Goal: Transaction & Acquisition: Purchase product/service

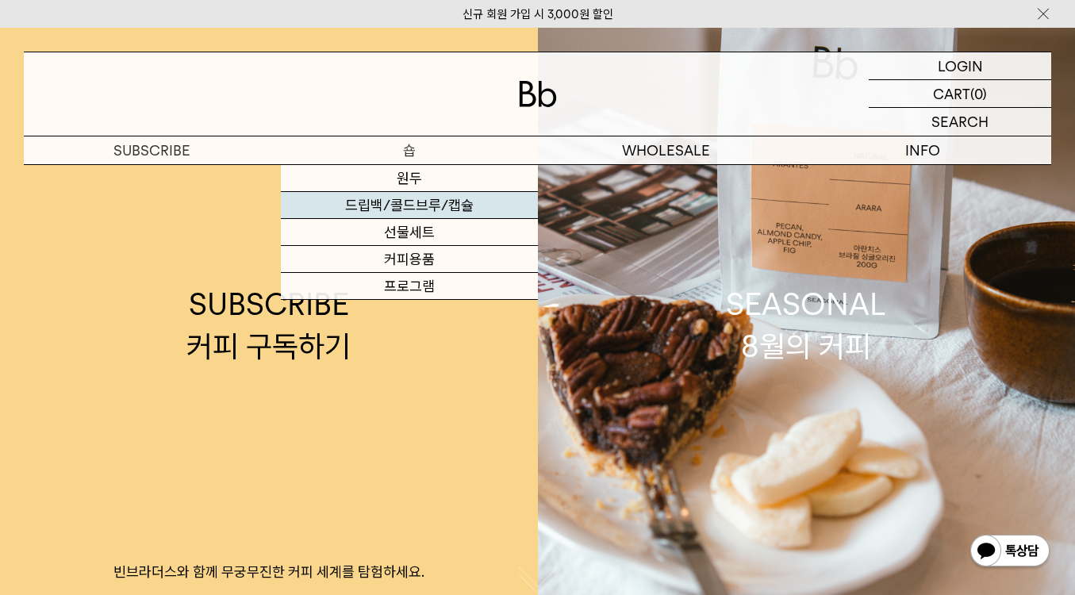
click at [405, 203] on link "드립백/콜드브루/캡슐" at bounding box center [409, 205] width 257 height 27
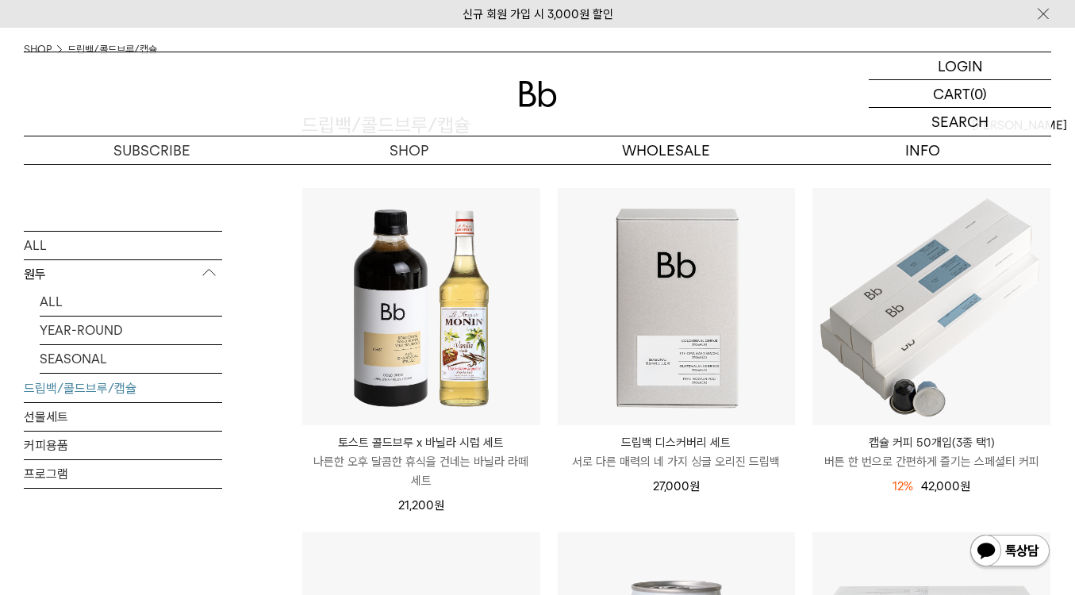
scroll to position [159, 0]
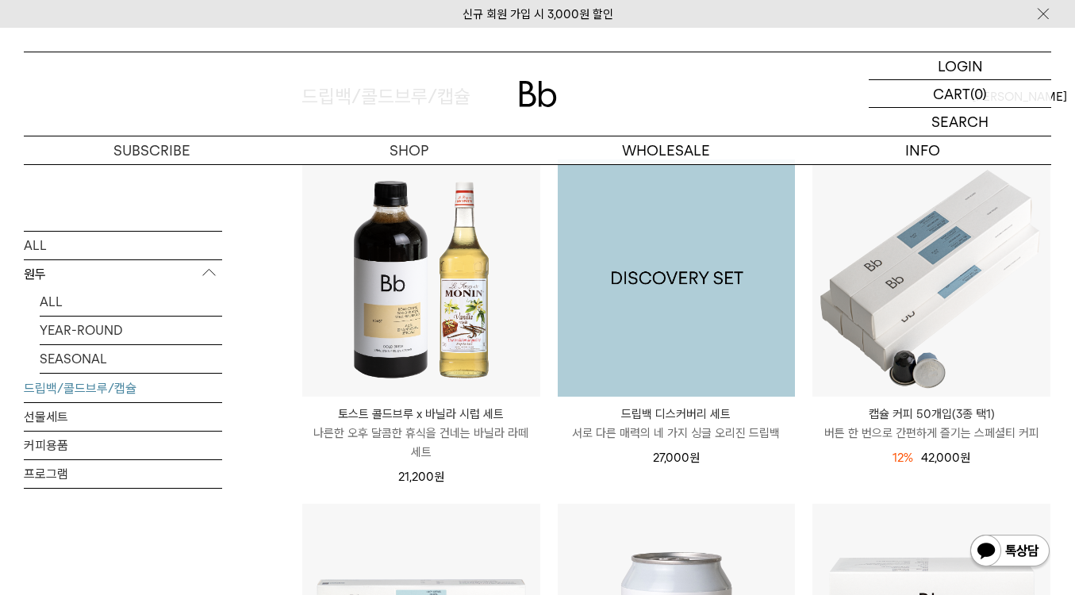
click at [665, 262] on img at bounding box center [677, 278] width 238 height 238
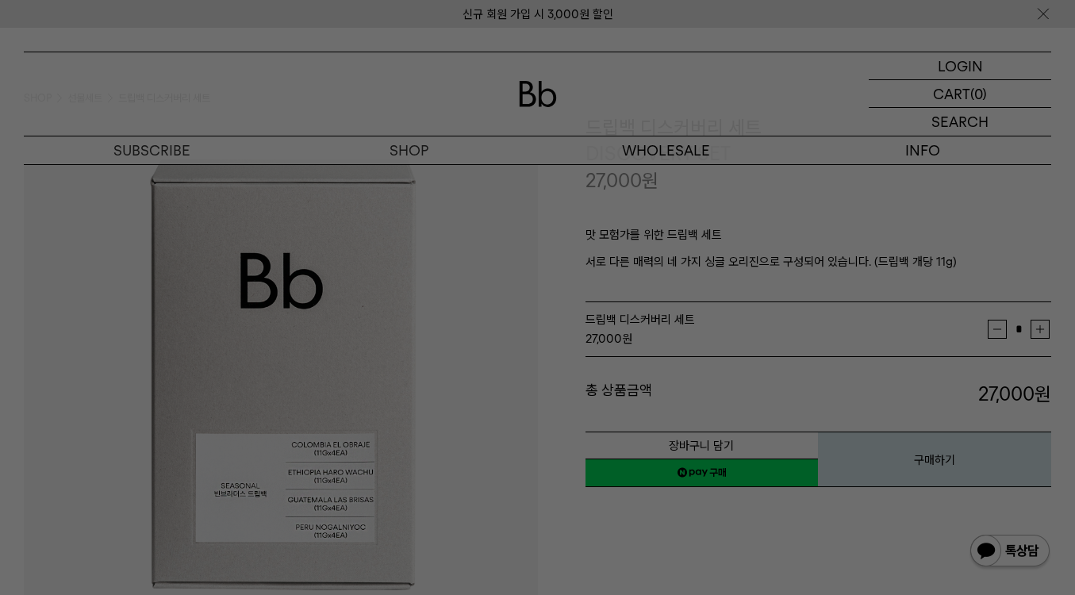
scroll to position [238, 0]
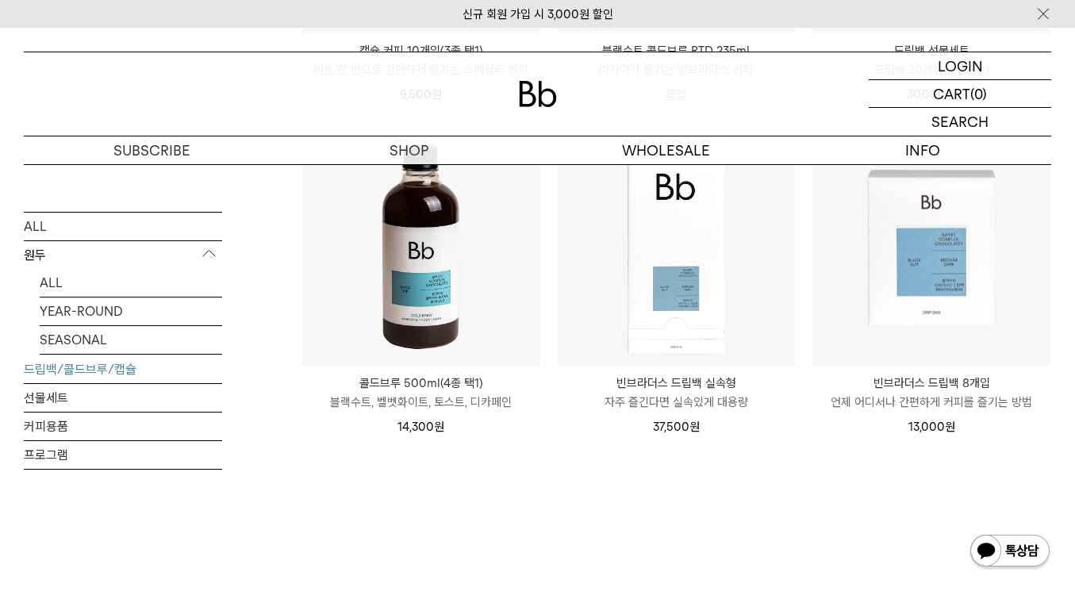
scroll to position [873, 0]
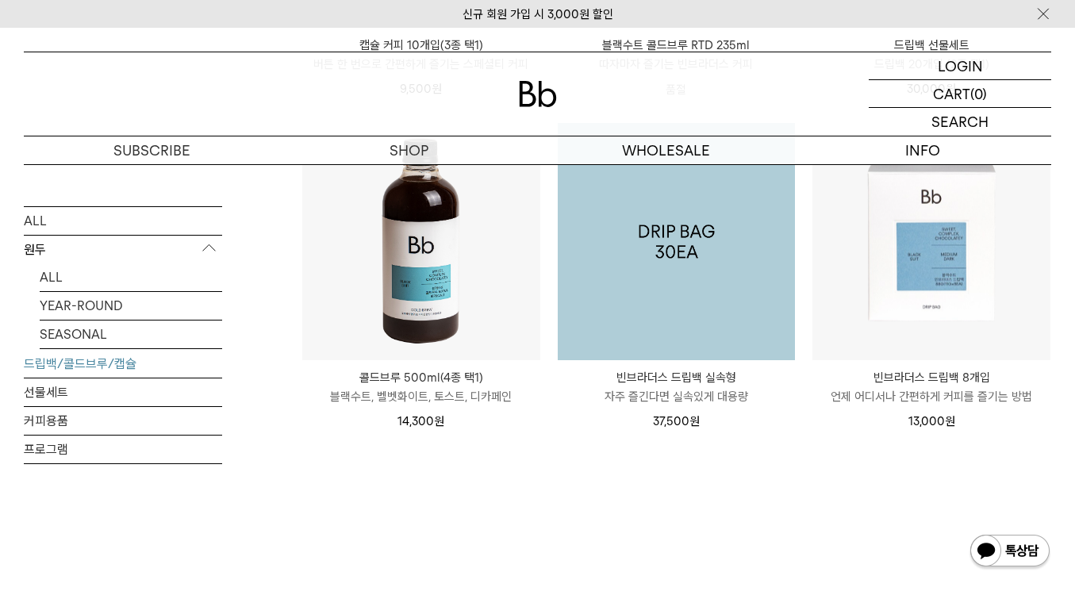
click at [690, 249] on img at bounding box center [677, 242] width 238 height 238
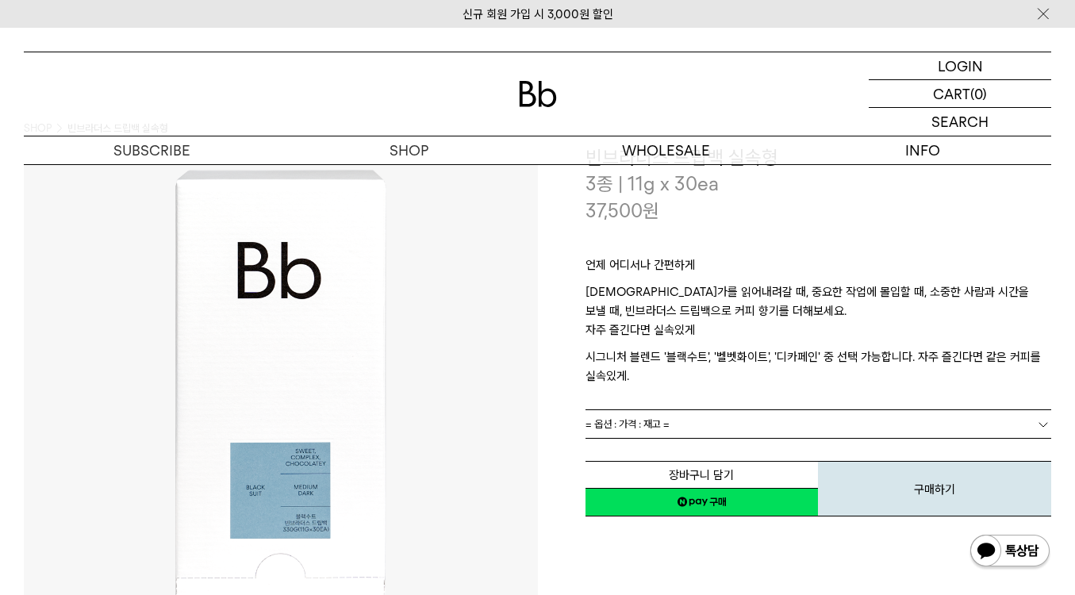
scroll to position [79, 0]
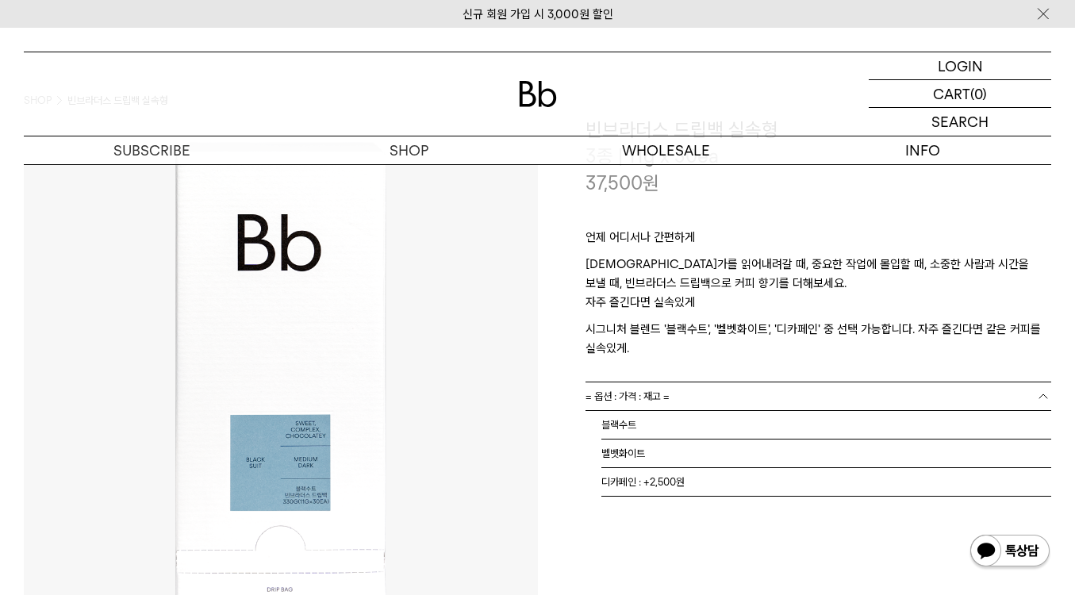
click at [675, 396] on link "= 옵션 : 가격 : 재고 =" at bounding box center [819, 396] width 467 height 28
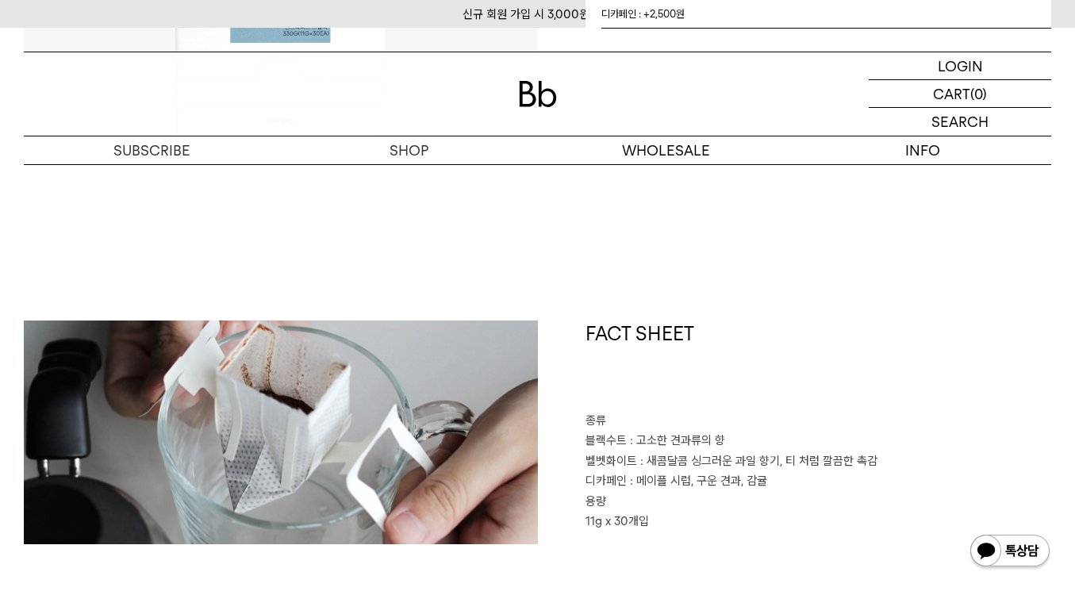
scroll to position [635, 0]
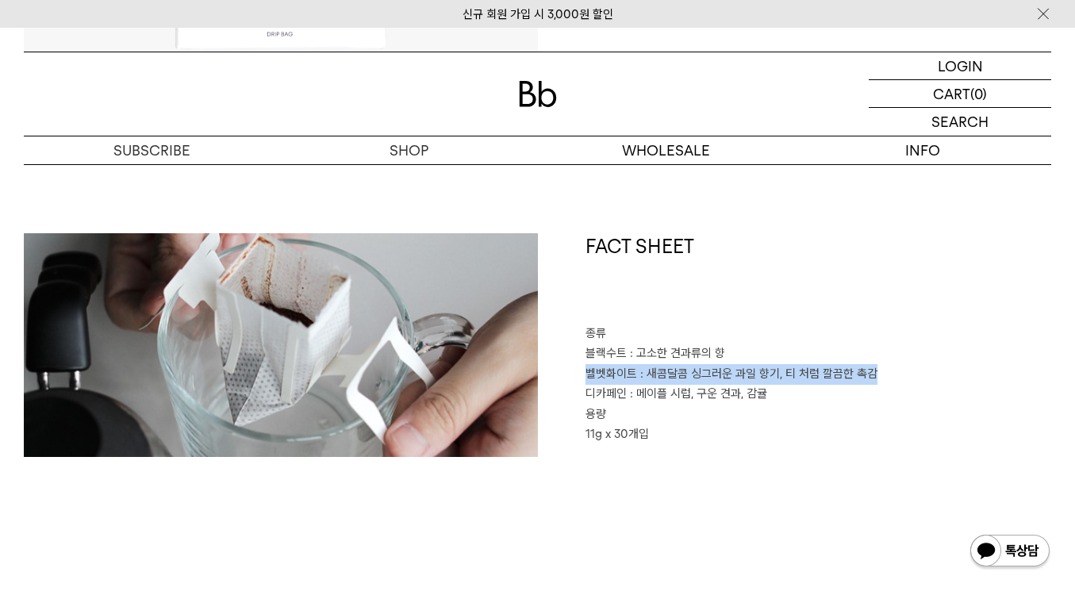
drag, startPoint x: 670, startPoint y: 386, endPoint x: 874, endPoint y: 377, distance: 204.9
click at [874, 377] on p "벨벳화이트 : 새콤달콤 싱그러운 과일 향기, 티 처럼 깔끔한 촉감" at bounding box center [819, 374] width 467 height 21
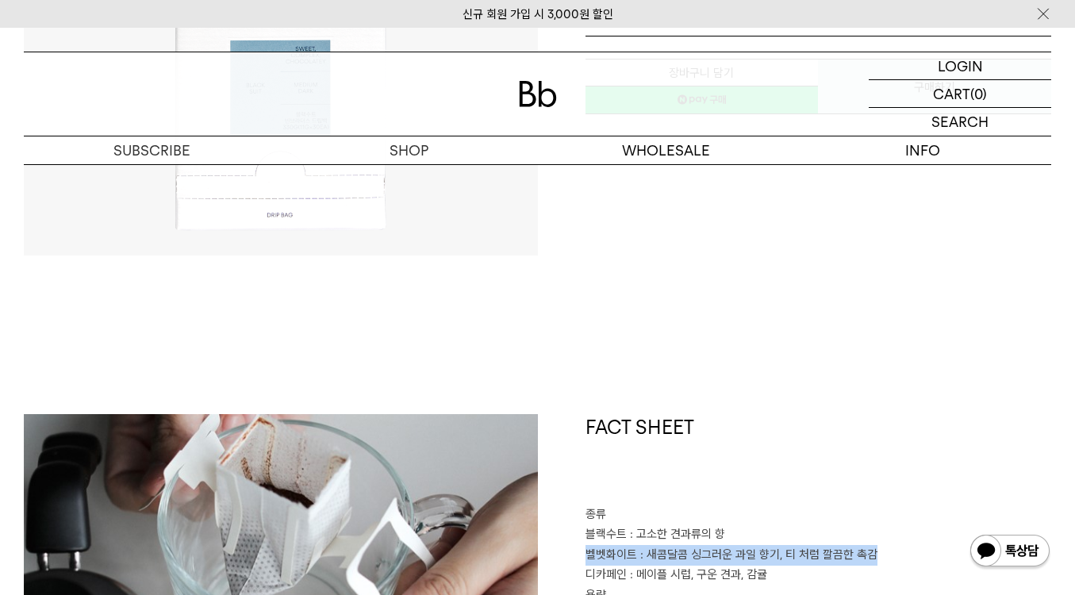
scroll to position [714, 0]
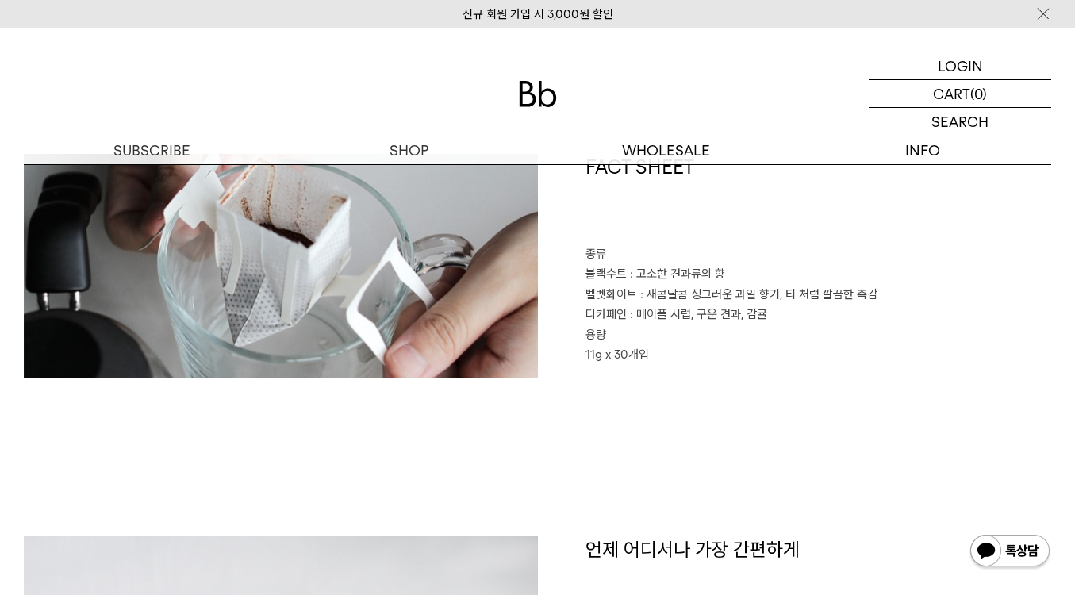
click at [924, 351] on p "11g x 30개입" at bounding box center [819, 355] width 467 height 21
drag, startPoint x: 639, startPoint y: 312, endPoint x: 770, endPoint y: 305, distance: 131.9
click at [770, 305] on p "디카페인 : 메이플 시럽, 구운 견과, 감귤" at bounding box center [819, 315] width 467 height 21
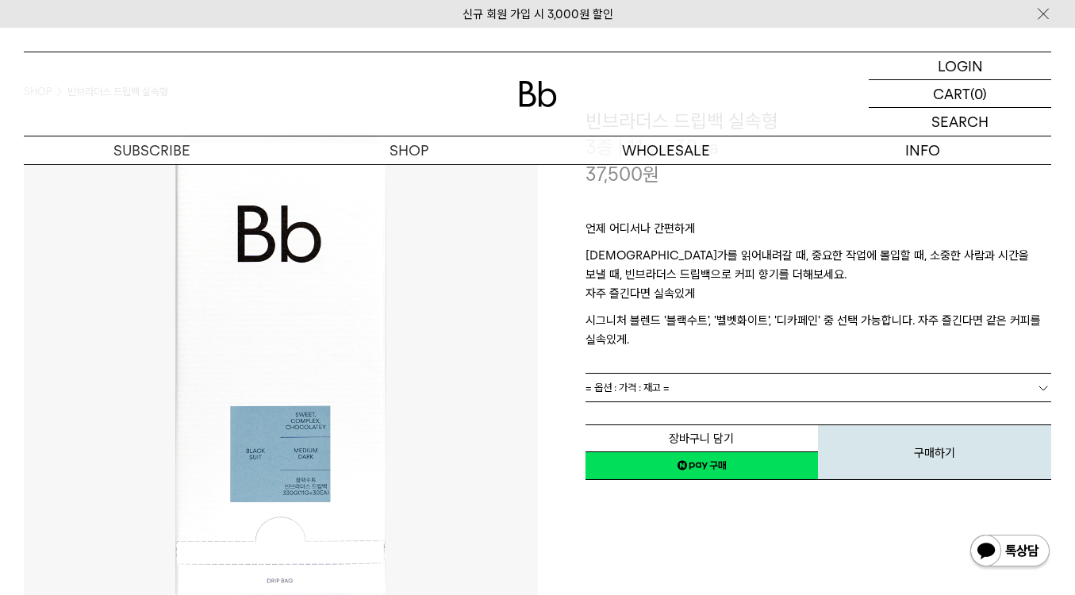
scroll to position [0, 0]
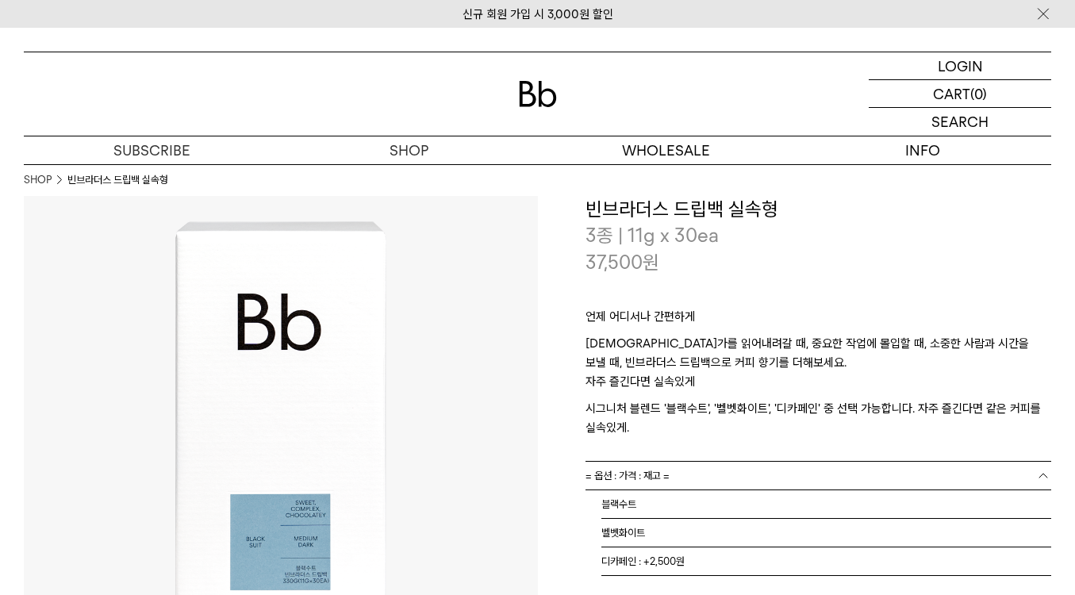
click at [686, 470] on link "= 옵션 : 가격 : 재고 =" at bounding box center [819, 476] width 467 height 28
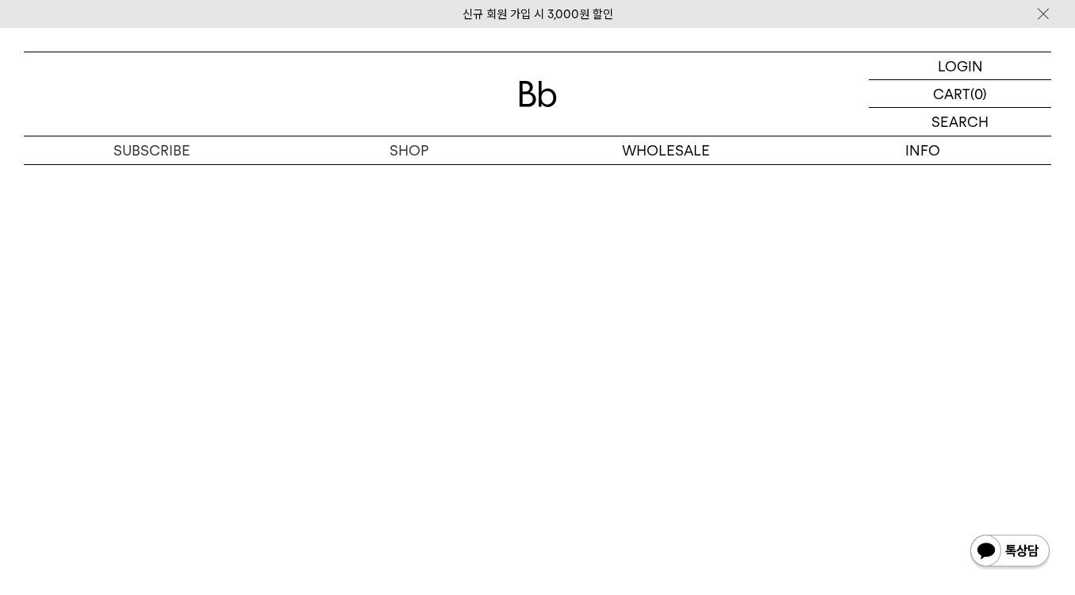
scroll to position [3253, 0]
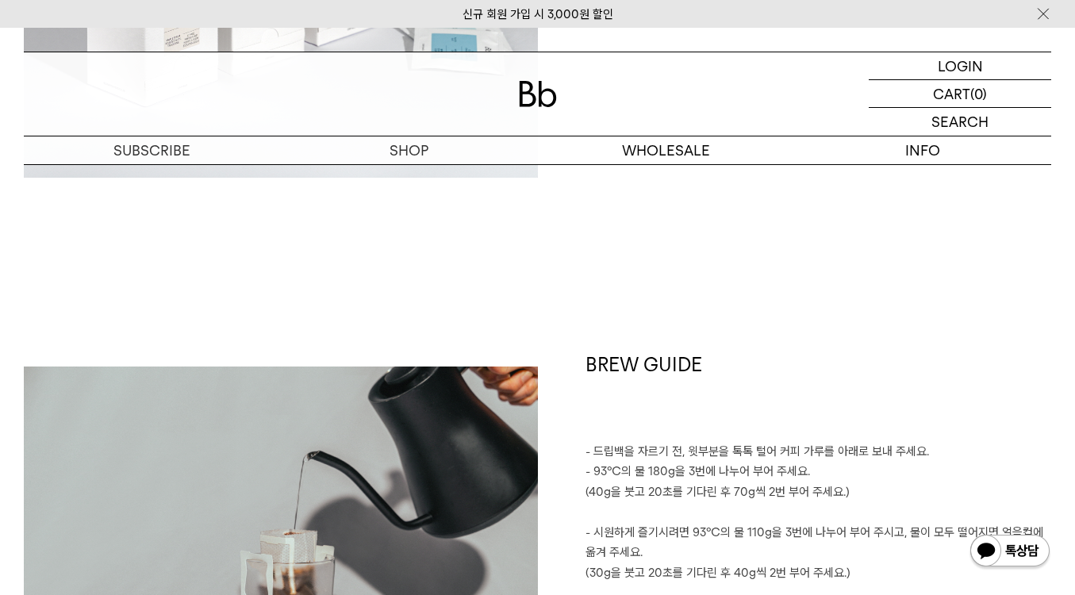
scroll to position [1382, 0]
